Goal: Task Accomplishment & Management: Use online tool/utility

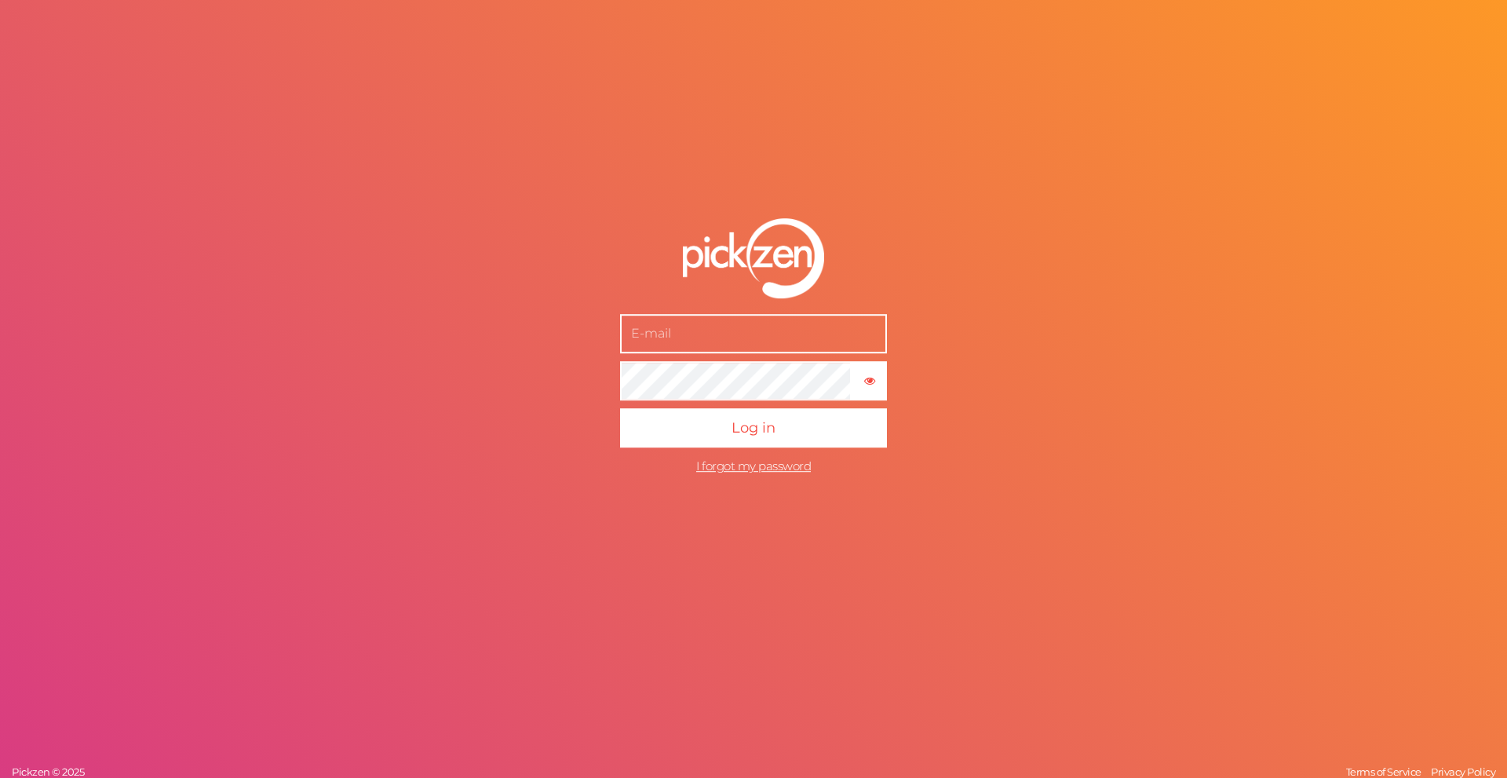
click at [750, 333] on input "text" at bounding box center [753, 333] width 267 height 39
type input "[EMAIL_ADDRESS][DOMAIN_NAME]"
click at [725, 432] on button "Log in" at bounding box center [753, 427] width 267 height 39
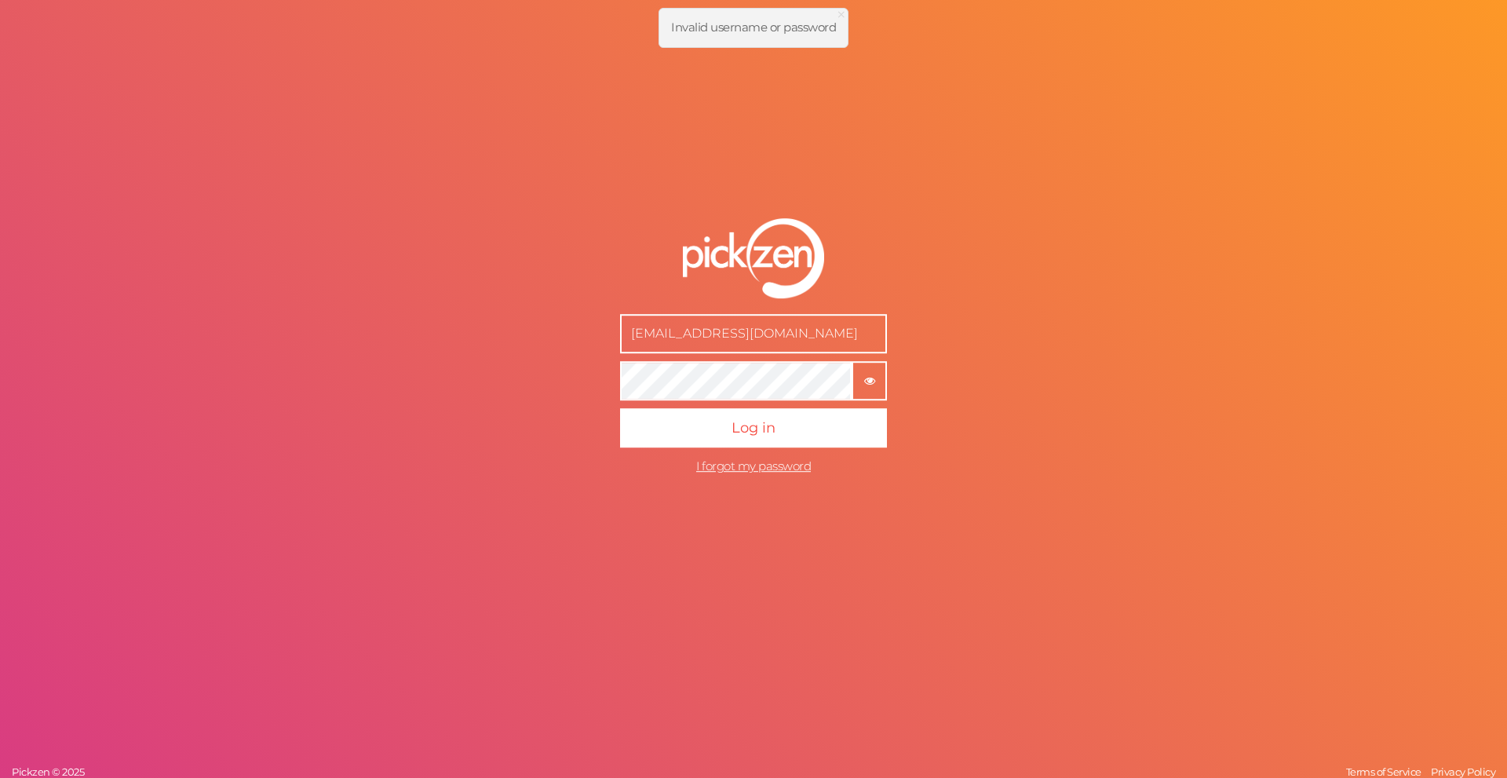
click at [876, 374] on tooltip "× Show password" at bounding box center [869, 380] width 32 height 12
click at [874, 384] on tooltip "× Hide password" at bounding box center [869, 380] width 32 height 12
click at [869, 385] on icon "button" at bounding box center [869, 381] width 11 height 11
click at [870, 385] on icon "button" at bounding box center [869, 381] width 11 height 11
click at [511, 397] on div "[EMAIL_ADDRESS][DOMAIN_NAME] × Show password Log in I forgot my password Pickze…" at bounding box center [753, 389] width 1507 height 778
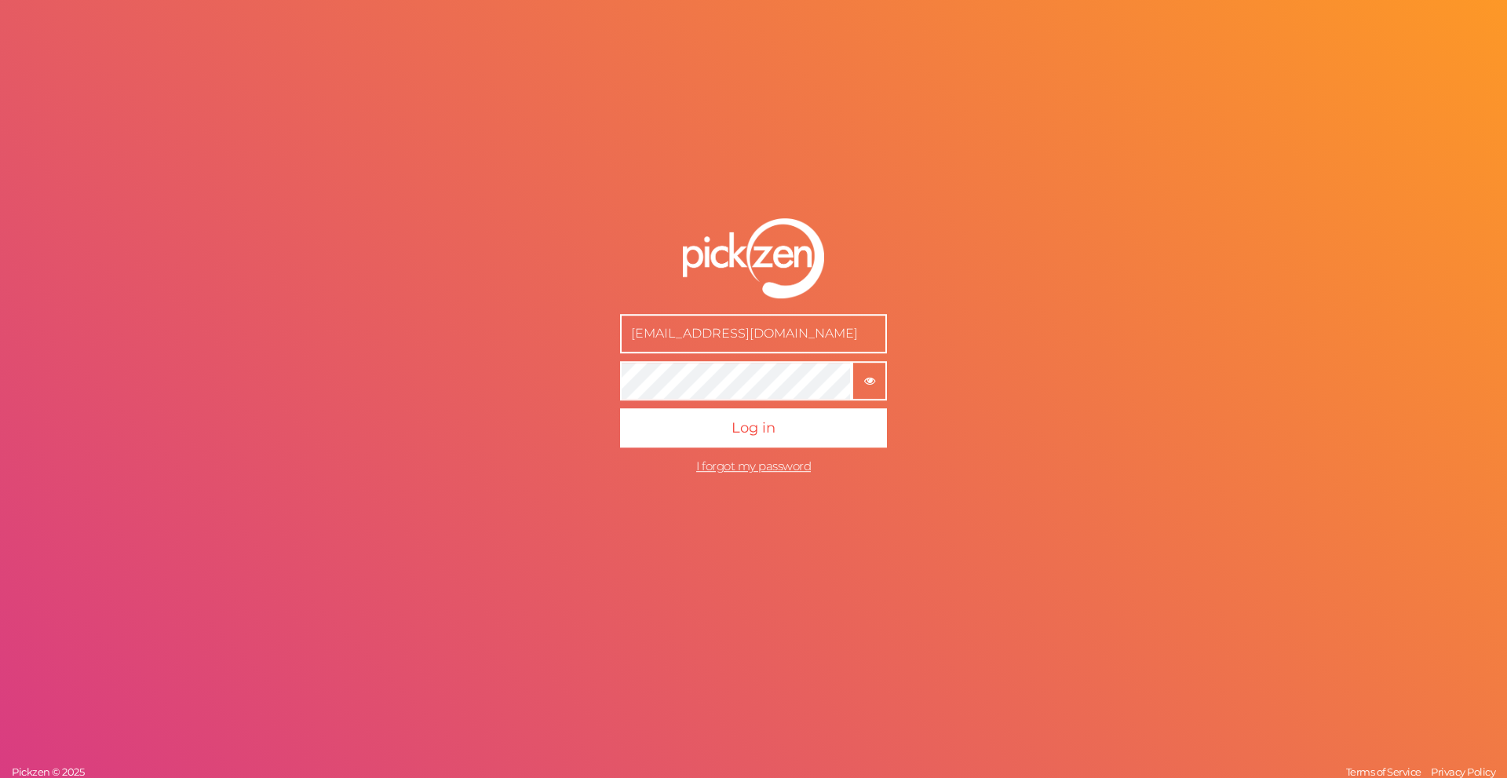
click at [873, 367] on button "× Show password" at bounding box center [868, 380] width 35 height 39
click at [767, 424] on span "Log in" at bounding box center [753, 427] width 44 height 17
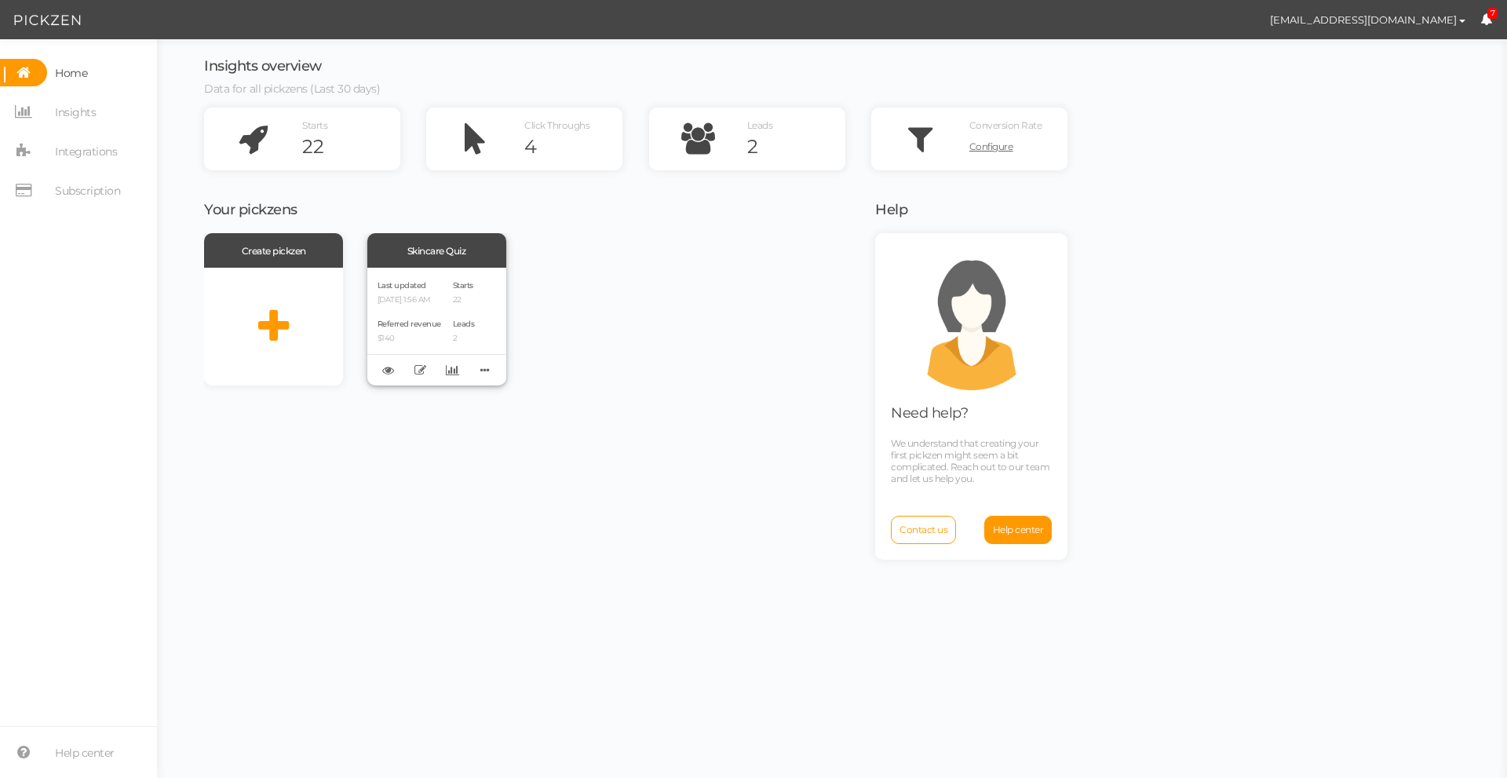
click at [450, 253] on div "Skincare Quiz" at bounding box center [436, 250] width 139 height 35
click at [450, 373] on icon at bounding box center [452, 370] width 13 height 12
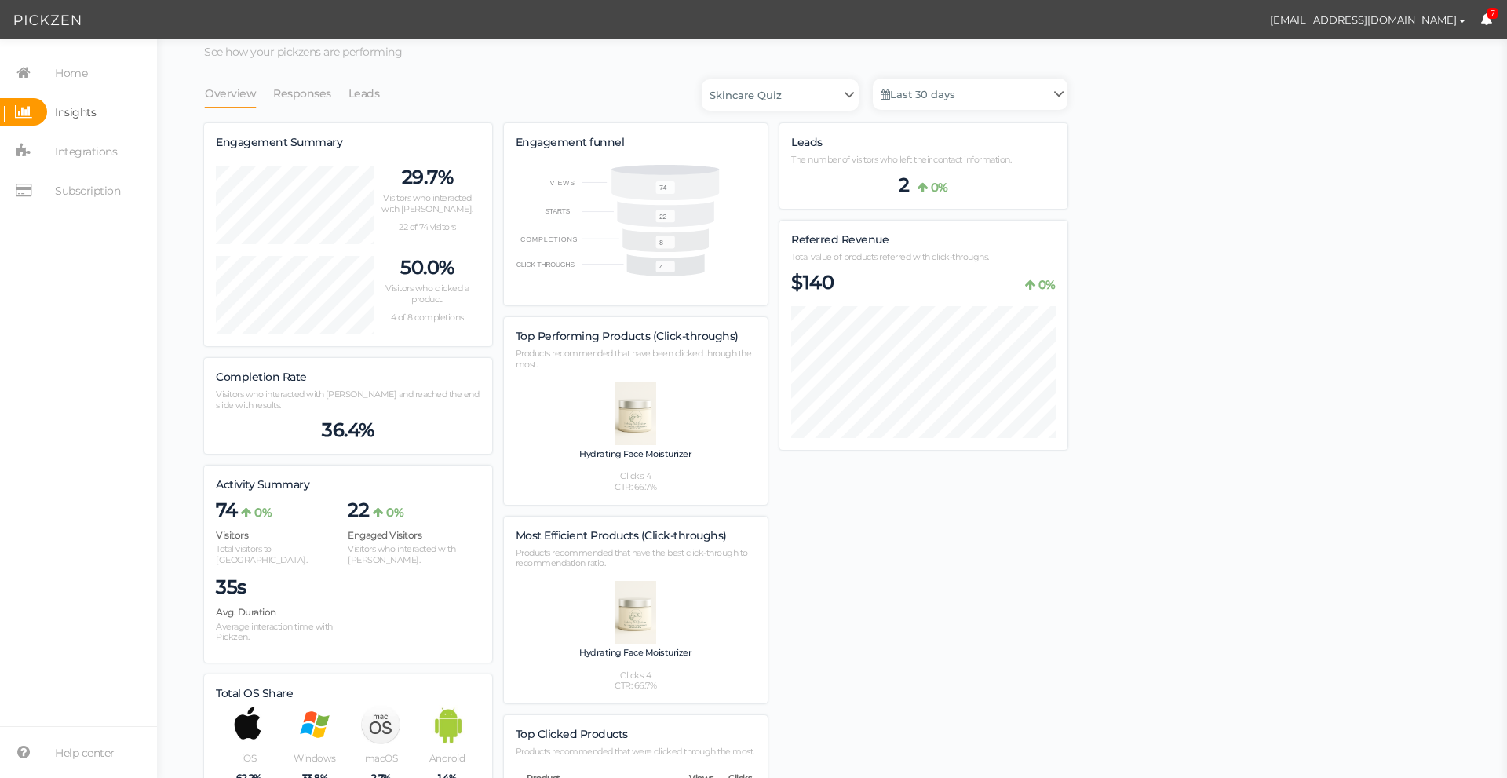
scroll to position [86, 0]
